Goal: Find specific page/section: Find specific page/section

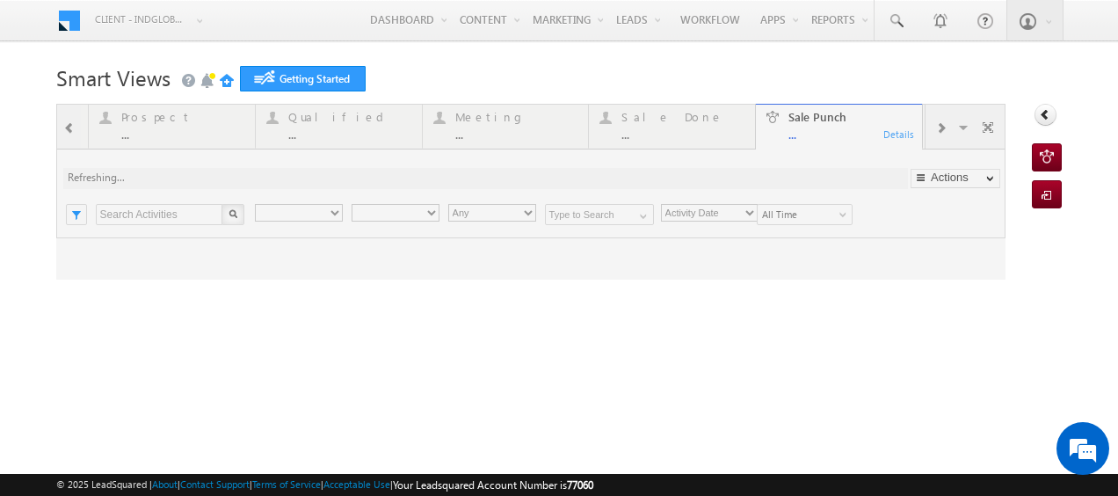
type input "Any Owner"
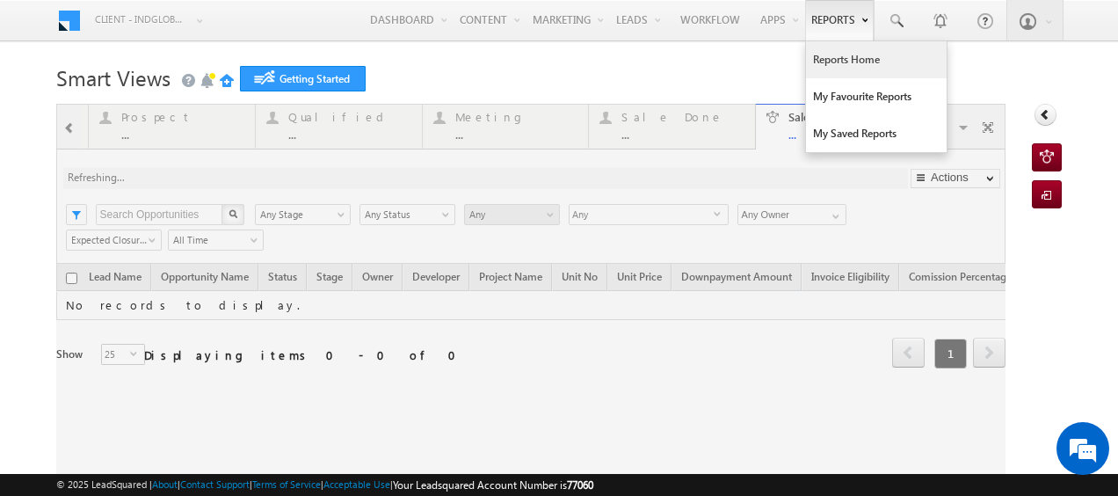
click at [827, 60] on link "Reports Home" at bounding box center [876, 59] width 141 height 37
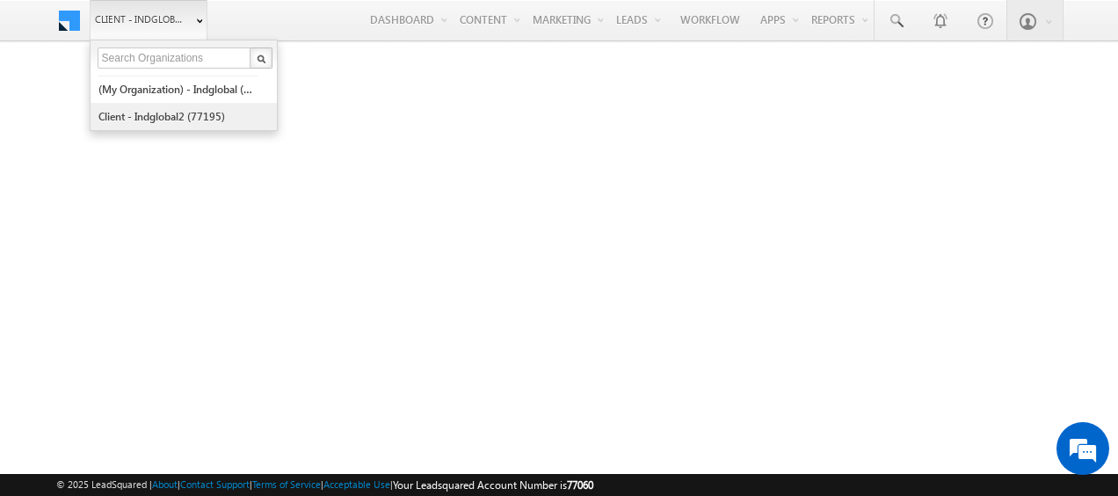
click at [163, 120] on link "Client - indglobal2 (77195)" at bounding box center [178, 116] width 161 height 27
